Goal: Task Accomplishment & Management: Manage account settings

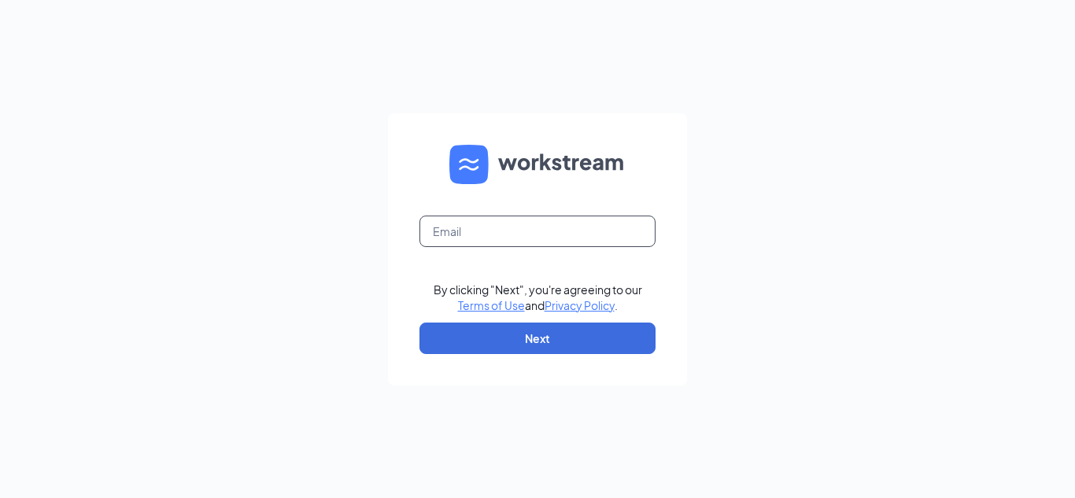
click at [479, 238] on input "text" at bounding box center [537, 231] width 236 height 31
type input "alejandra.rojas@cfaglendale.com"
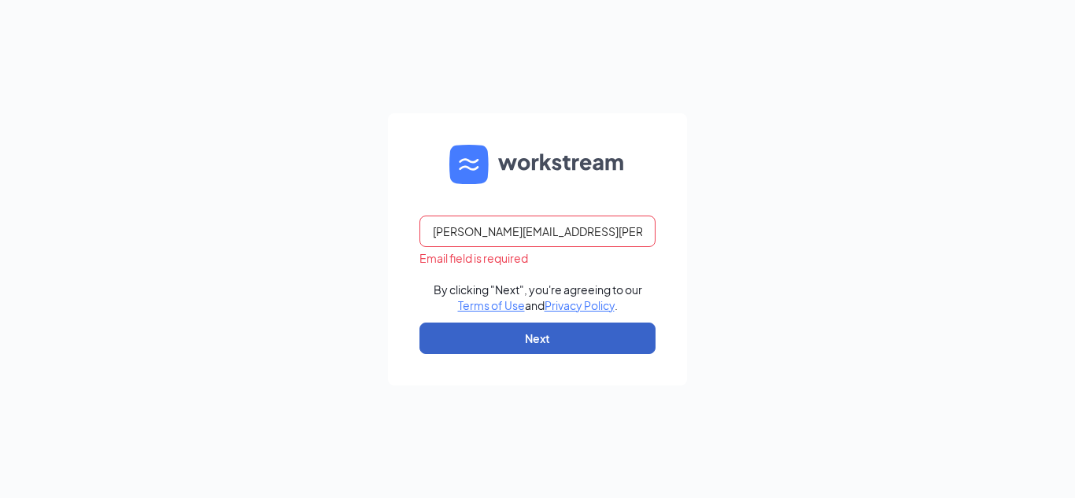
click at [557, 339] on button "Next" at bounding box center [537, 338] width 236 height 31
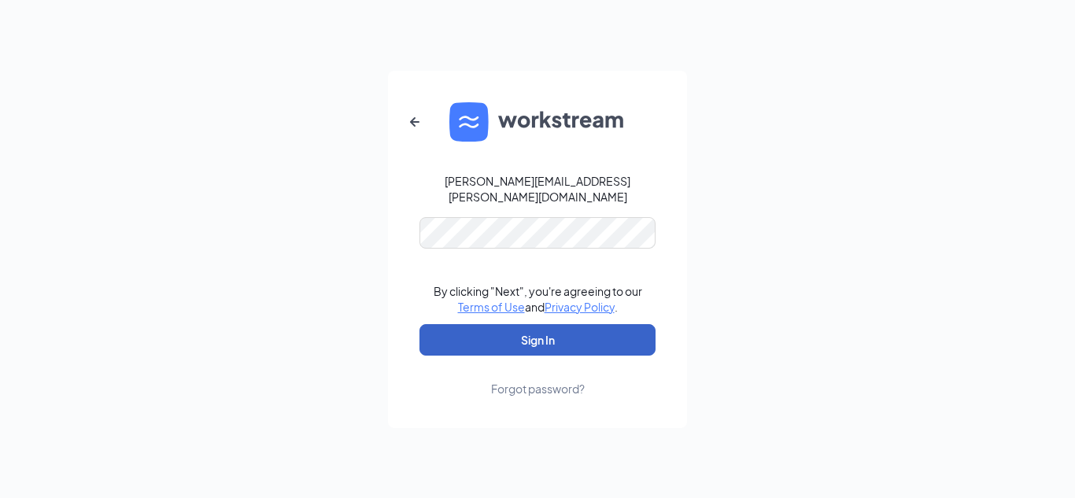
click at [558, 341] on button "Sign In" at bounding box center [537, 339] width 236 height 31
